Goal: Information Seeking & Learning: Learn about a topic

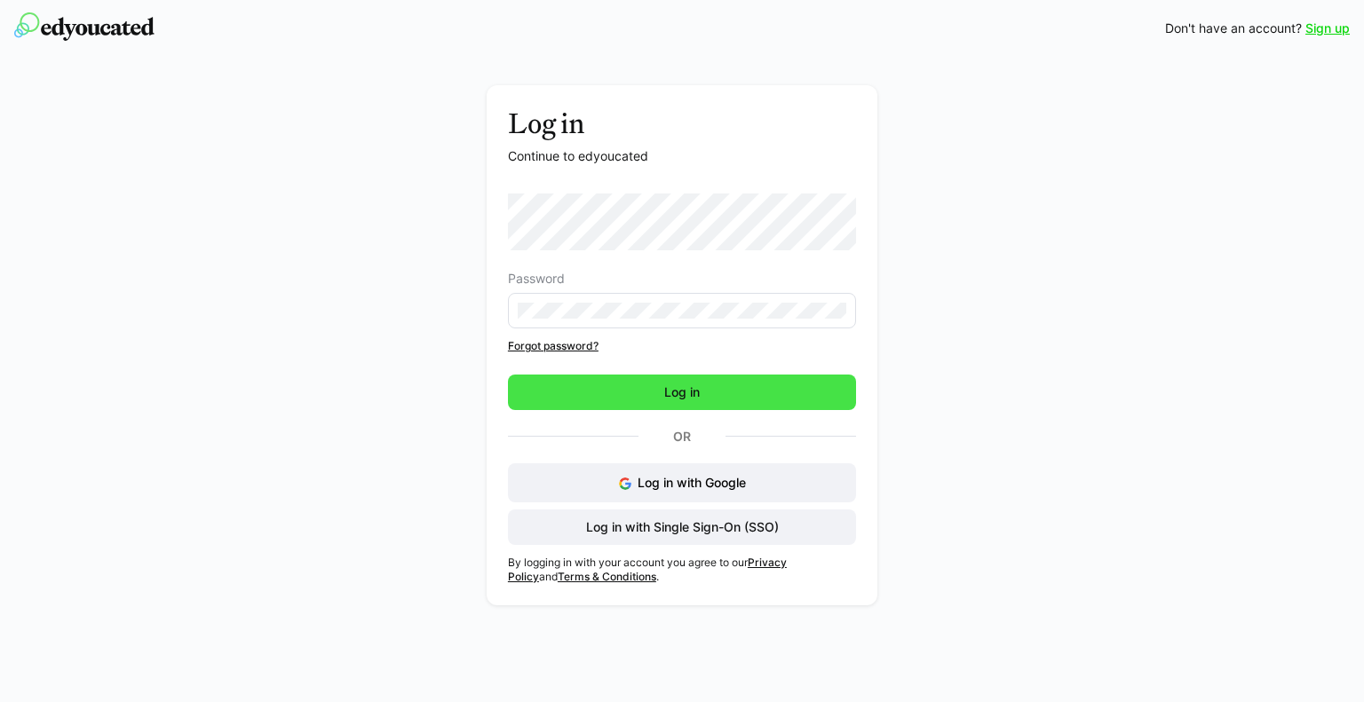
click at [597, 391] on span "Log in" at bounding box center [682, 393] width 348 height 36
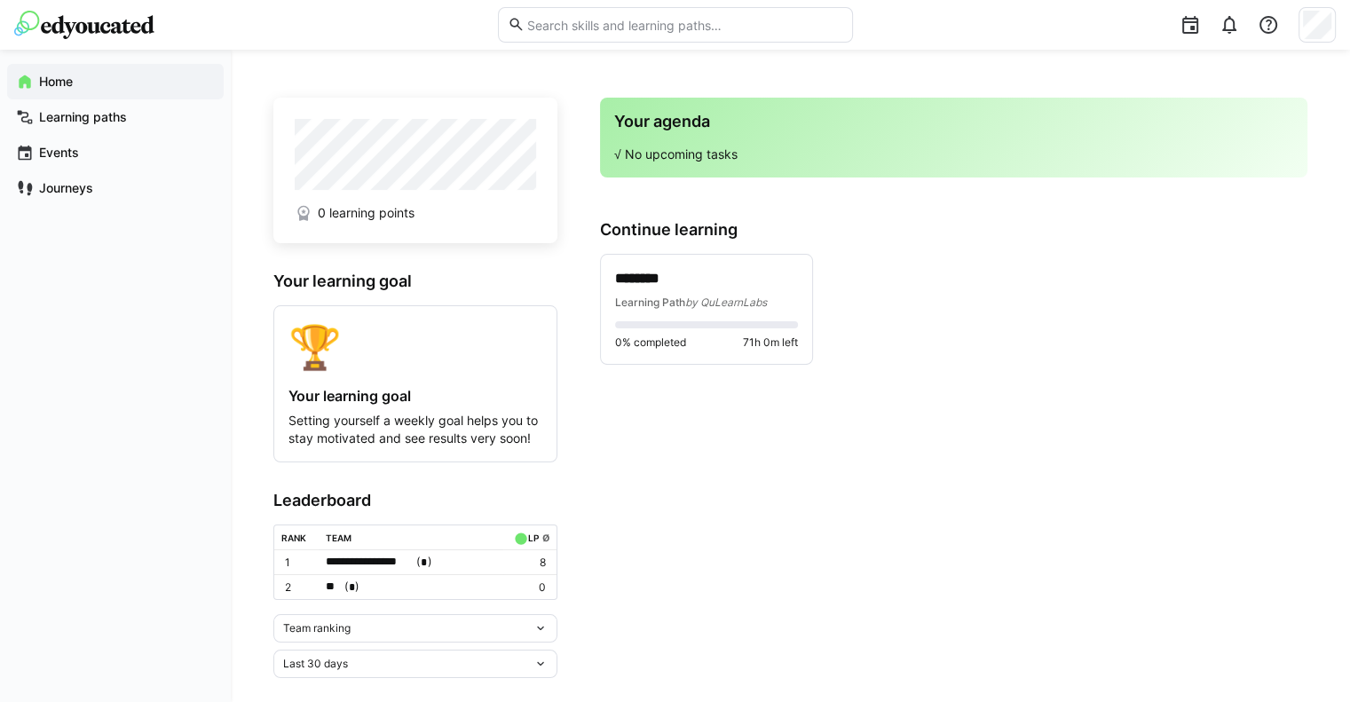
scroll to position [20, 0]
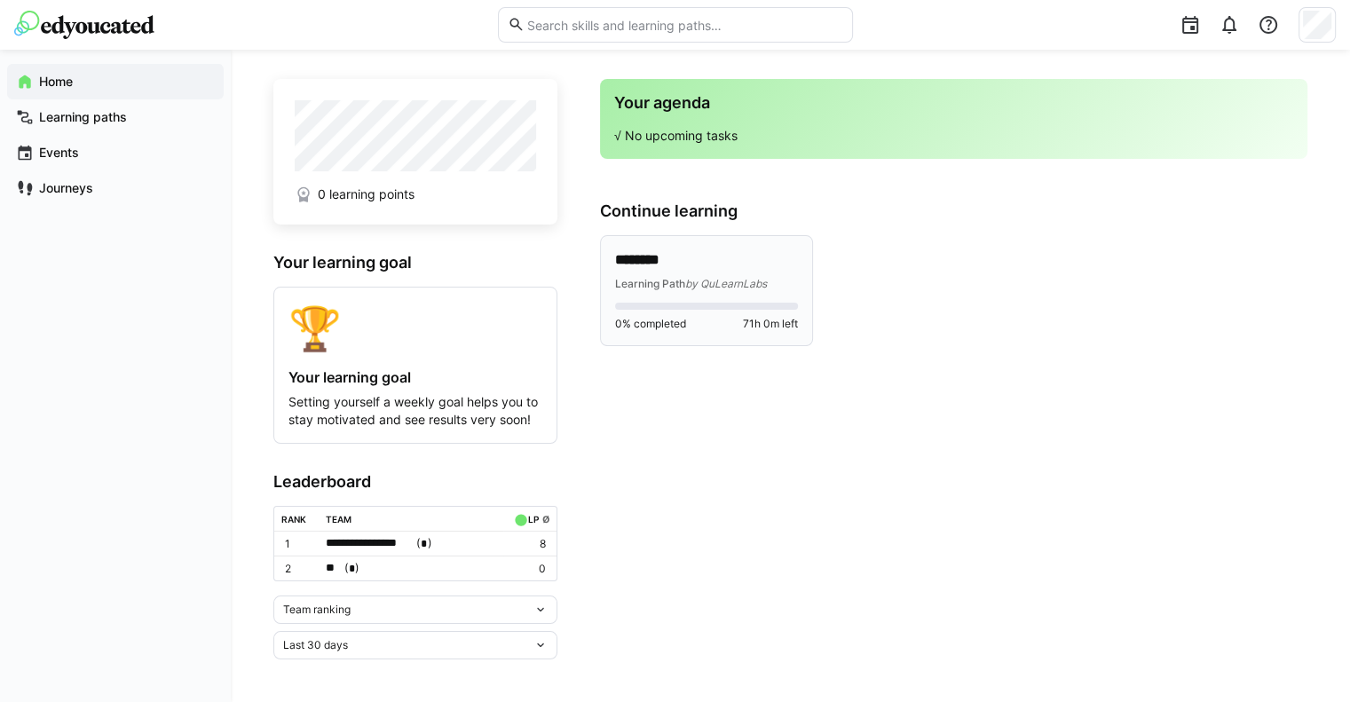
click at [710, 275] on div "Learning Path by QuLearnLabs" at bounding box center [706, 283] width 183 height 18
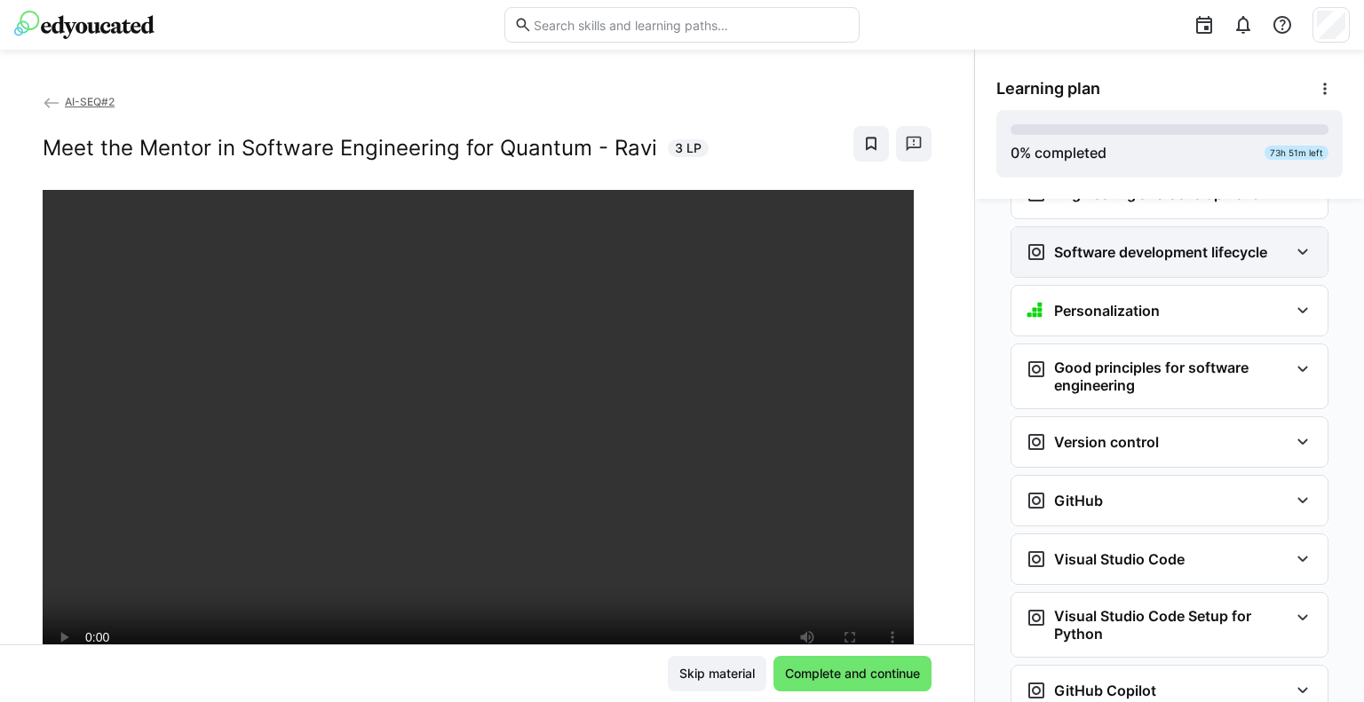
scroll to position [517, 0]
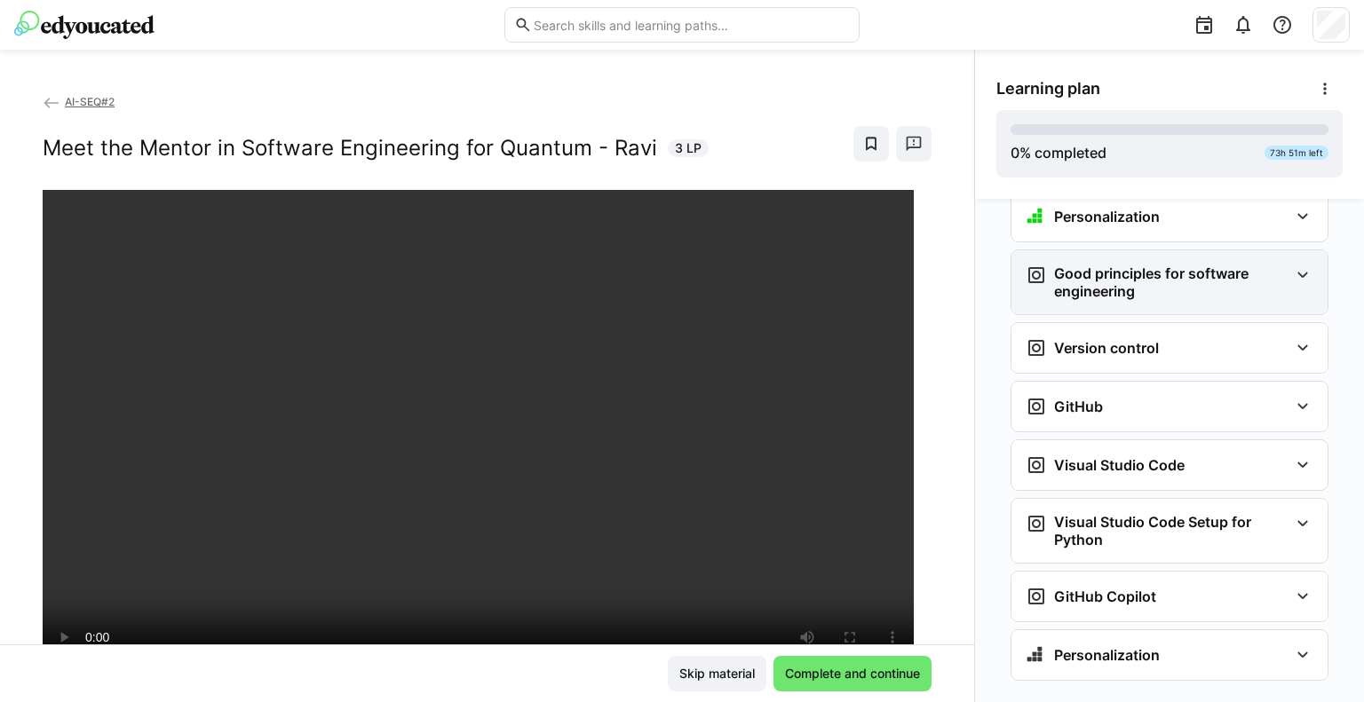
click at [1138, 265] on h3 "Good principles for software engineering" at bounding box center [1171, 283] width 234 height 36
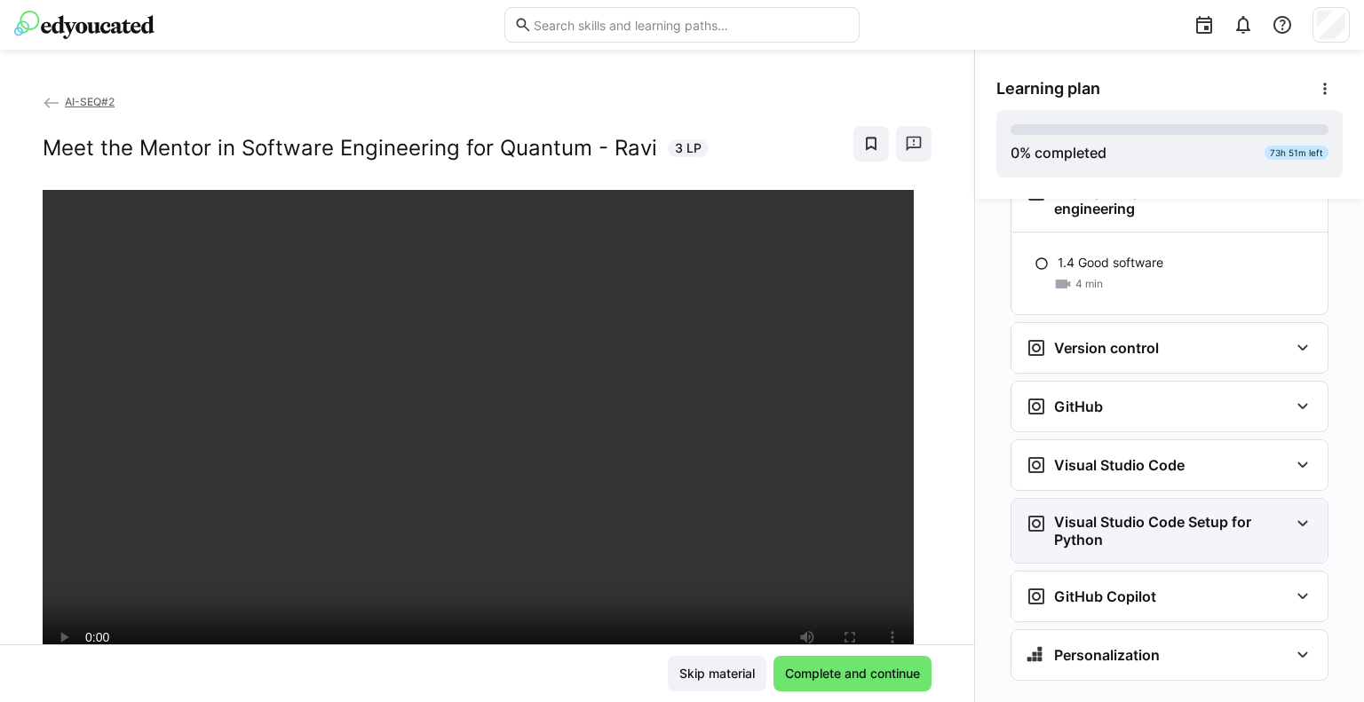
scroll to position [598, 0]
